Goal: Check status: Check status

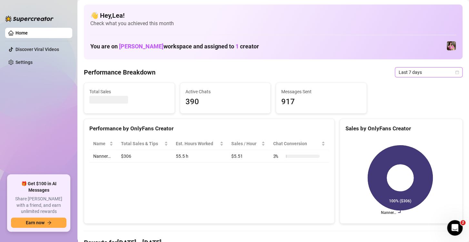
click at [455, 73] on icon "calendar" at bounding box center [457, 72] width 4 height 4
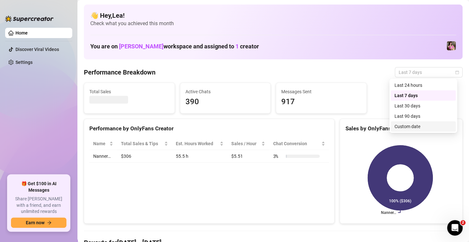
click at [424, 125] on div "Custom date" at bounding box center [422, 126] width 57 height 7
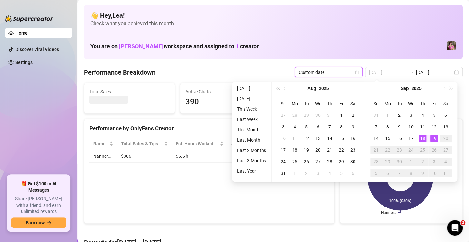
type input "[DATE]"
click at [435, 138] on div "19" at bounding box center [434, 138] width 8 height 8
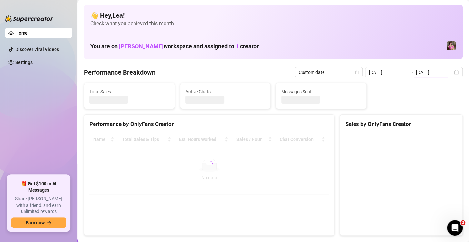
type input "[DATE]"
